Goal: Task Accomplishment & Management: Use online tool/utility

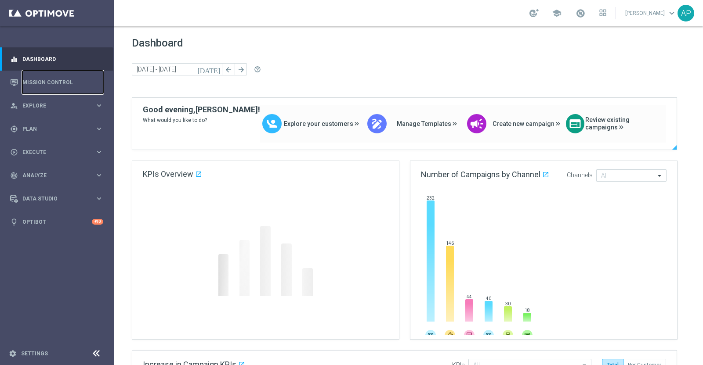
drag, startPoint x: 61, startPoint y: 80, endPoint x: 158, endPoint y: 117, distance: 103.0
click at [61, 80] on link "Mission Control" at bounding box center [62, 82] width 81 height 23
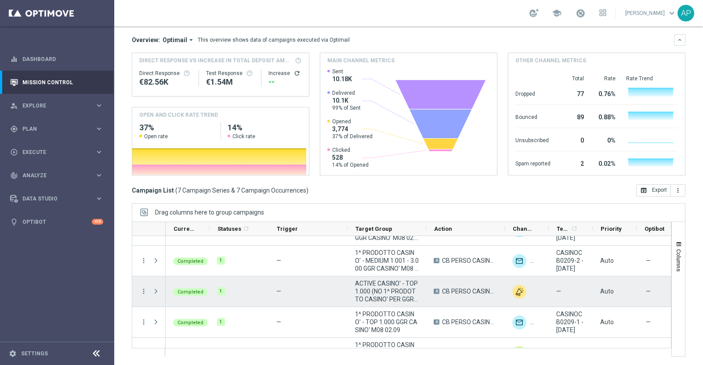
scroll to position [48, 0]
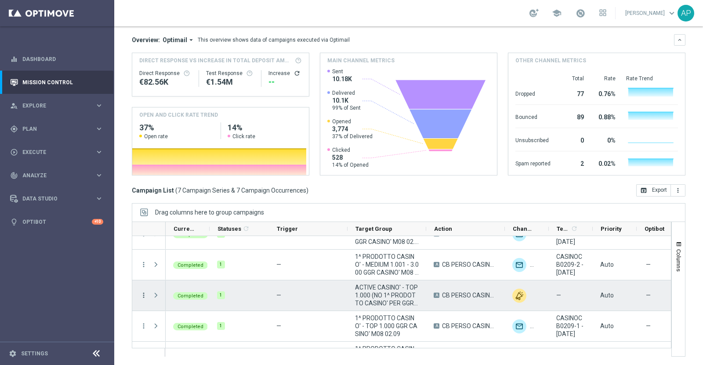
click at [143, 294] on icon "more_vert" at bounding box center [144, 296] width 8 height 8
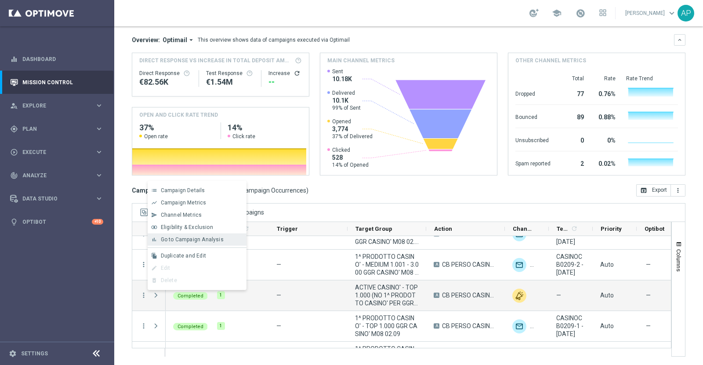
click at [181, 240] on span "Go to Campaign Analysis" at bounding box center [192, 240] width 63 height 6
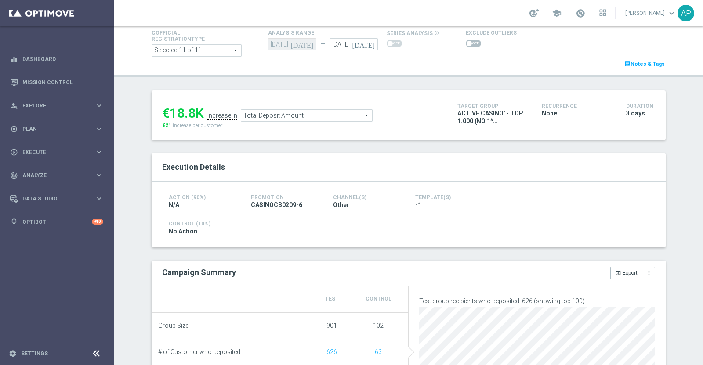
scroll to position [165, 0]
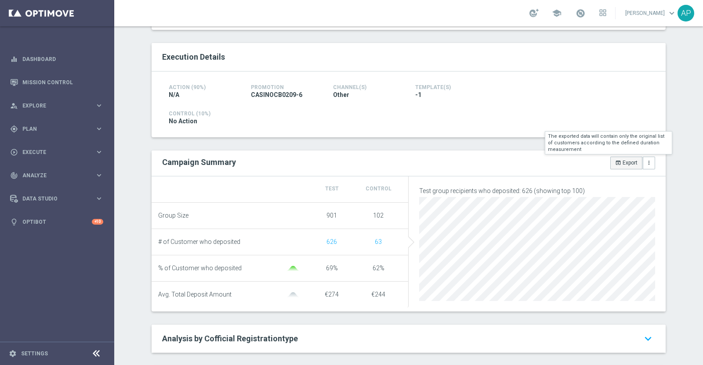
click at [620, 161] on button "open_in_browser Export" at bounding box center [626, 163] width 32 height 12
